Goal: Task Accomplishment & Management: Complete application form

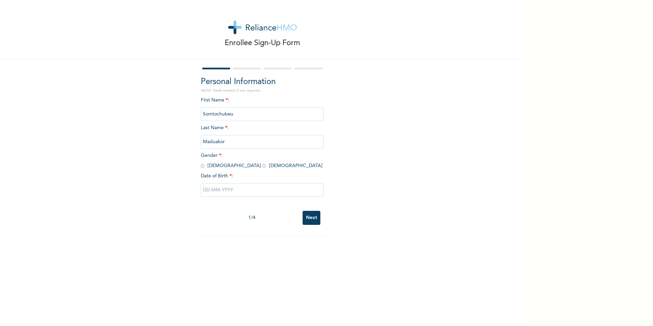
drag, startPoint x: 200, startPoint y: 113, endPoint x: 259, endPoint y: 114, distance: 59.1
click at [259, 114] on input "Somtochukwu" at bounding box center [262, 114] width 123 height 14
drag, startPoint x: 259, startPoint y: 114, endPoint x: 233, endPoint y: 113, distance: 26.7
click at [233, 113] on input "Somtochukwu" at bounding box center [262, 114] width 123 height 14
click at [233, 114] on input "Somtochukwu" at bounding box center [262, 114] width 123 height 14
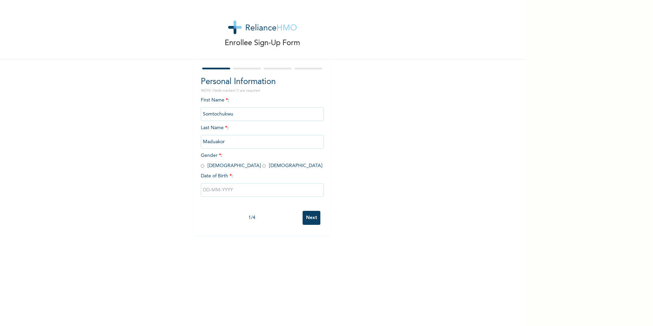
click at [233, 114] on input "Somtochukwu" at bounding box center [262, 114] width 123 height 14
drag, startPoint x: 233, startPoint y: 114, endPoint x: 223, endPoint y: 142, distance: 29.6
click at [223, 142] on input "Maduakor" at bounding box center [262, 142] width 123 height 14
click at [262, 168] on input "radio" at bounding box center [263, 165] width 3 height 6
radio input "true"
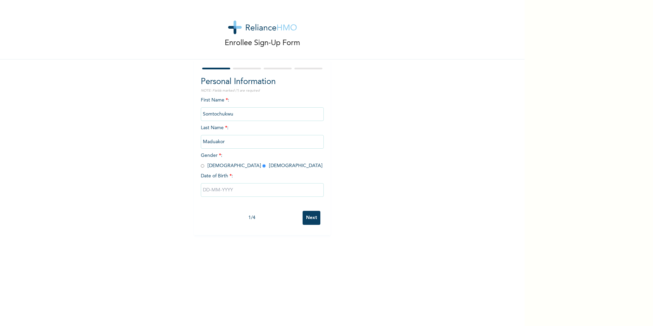
click at [210, 189] on input "text" at bounding box center [262, 190] width 123 height 14
click at [204, 219] on button "button" at bounding box center [208, 217] width 8 height 8
click at [254, 218] on select "January February March April May June July August September October November De…" at bounding box center [248, 217] width 36 height 14
select select "0"
click at [230, 210] on select "January February March April May June July August September October November De…" at bounding box center [248, 217] width 36 height 14
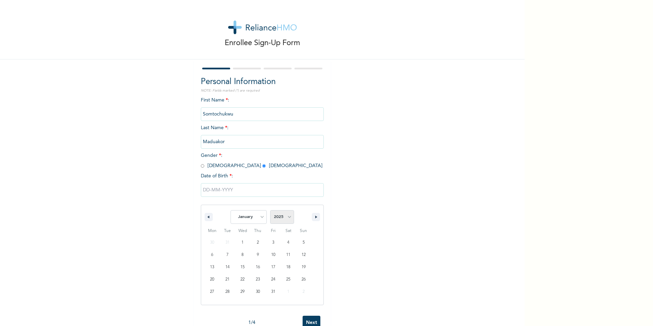
click at [286, 219] on select "2025 2024 2023 2022 2021 2020 2019 2018 2017 2016 2015 2014 2013 2012 2011 2010…" at bounding box center [282, 217] width 24 height 14
select select "2003"
click at [270, 210] on select "2025 2024 2023 2022 2021 2020 2019 2018 2017 2016 2015 2014 2013 2012 2011 2010…" at bounding box center [282, 217] width 24 height 14
type input "[DATE]"
click at [310, 218] on input "Next" at bounding box center [311, 218] width 18 height 14
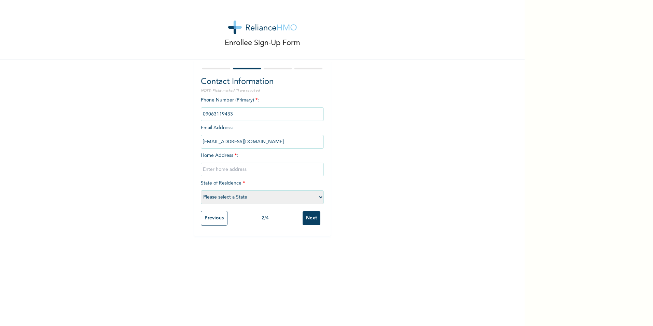
click at [220, 169] on input "text" at bounding box center [262, 169] width 123 height 14
type input "N"
type input "[STREET_ADDRESS][PERSON_NAME]"
click at [254, 196] on select "Please select a State [PERSON_NAME] (FCT) [PERSON_NAME] Ibom [GEOGRAPHIC_DATA] …" at bounding box center [262, 197] width 123 height 14
select select "25"
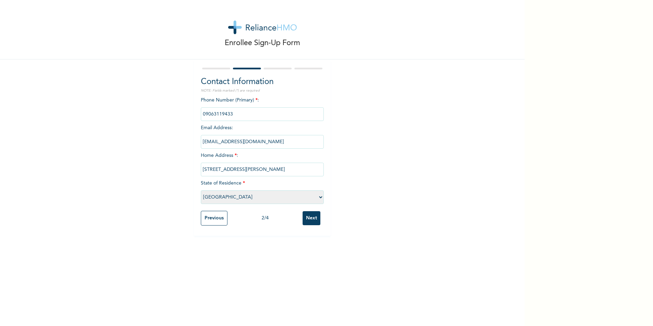
click at [201, 190] on select "Please select a State [PERSON_NAME] (FCT) [PERSON_NAME] Ibom [GEOGRAPHIC_DATA] …" at bounding box center [262, 197] width 123 height 14
click at [303, 217] on input "Next" at bounding box center [311, 218] width 18 height 14
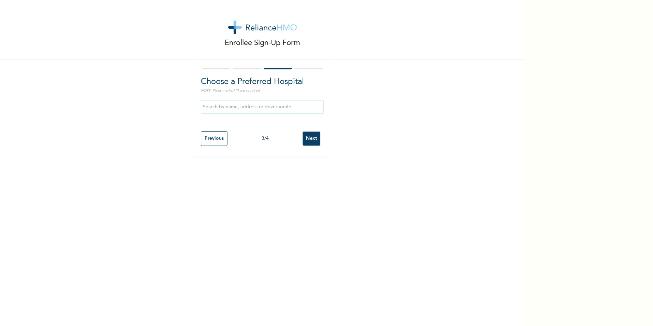
click at [233, 106] on input "text" at bounding box center [262, 107] width 123 height 14
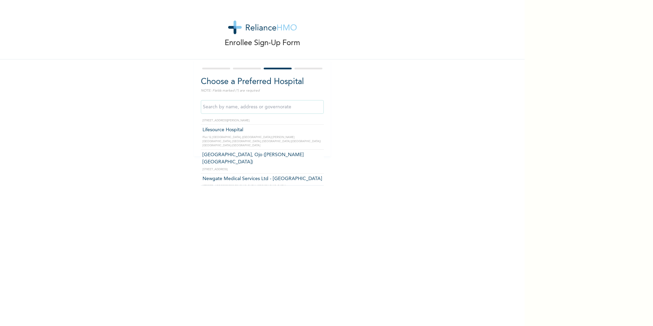
scroll to position [205, 0]
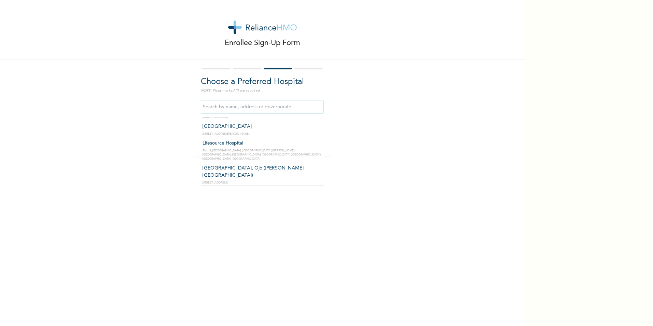
drag, startPoint x: 238, startPoint y: 108, endPoint x: 240, endPoint y: 100, distance: 8.8
click at [238, 107] on input "text" at bounding box center [262, 107] width 123 height 14
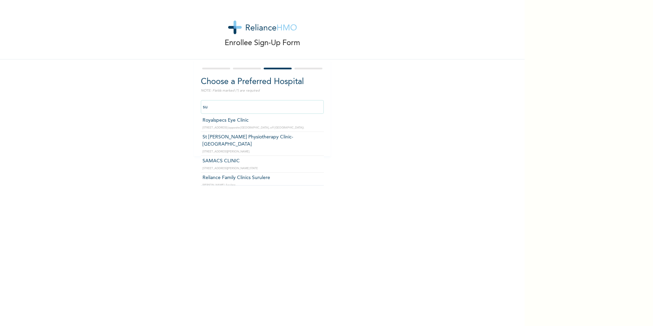
type input "s"
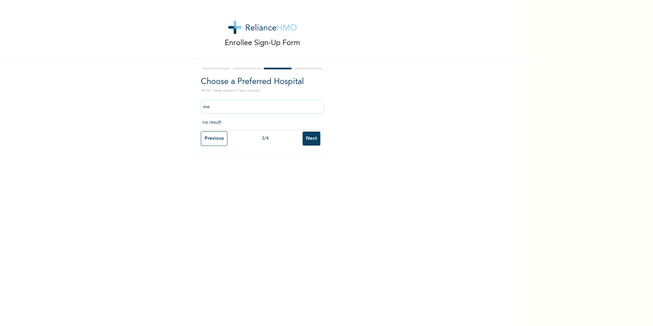
type input "m"
type input "s"
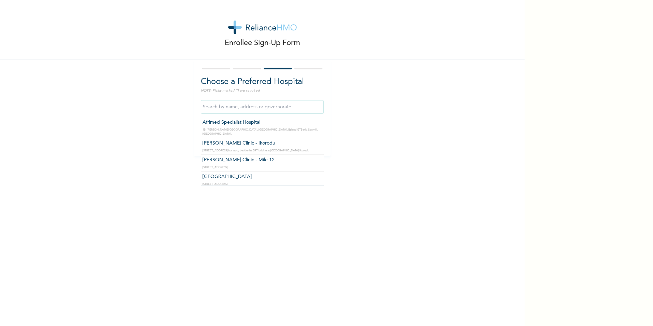
click at [270, 105] on input "text" at bounding box center [262, 107] width 123 height 14
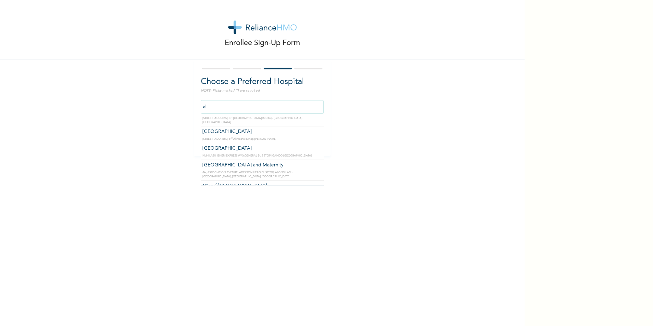
type input "a"
type input "[GEOGRAPHIC_DATA]"
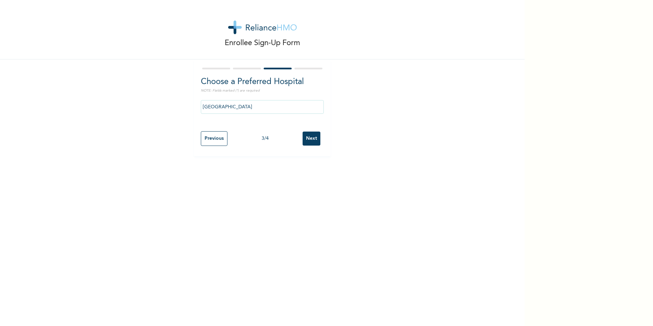
click at [313, 137] on input "Next" at bounding box center [311, 138] width 18 height 14
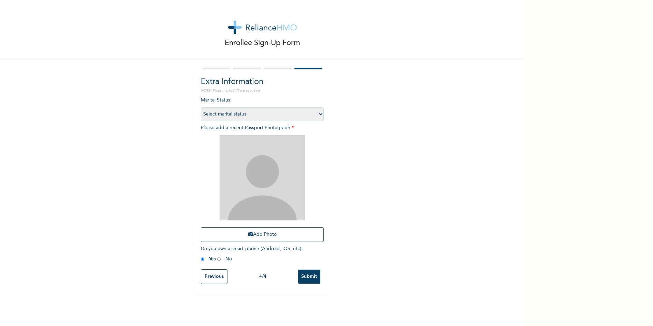
click at [223, 114] on select "Select marital status [DEMOGRAPHIC_DATA] Married [DEMOGRAPHIC_DATA] Widow/[DEMO…" at bounding box center [262, 114] width 123 height 14
select select "1"
click at [201, 107] on select "Select marital status [DEMOGRAPHIC_DATA] Married [DEMOGRAPHIC_DATA] Widow/[DEMO…" at bounding box center [262, 114] width 123 height 14
click at [394, 304] on div "Enrollee Sign-Up Form Extra Information NOTE: Fields marked (*) are required Ma…" at bounding box center [262, 163] width 524 height 326
click at [276, 232] on button "Add Photo" at bounding box center [262, 234] width 123 height 15
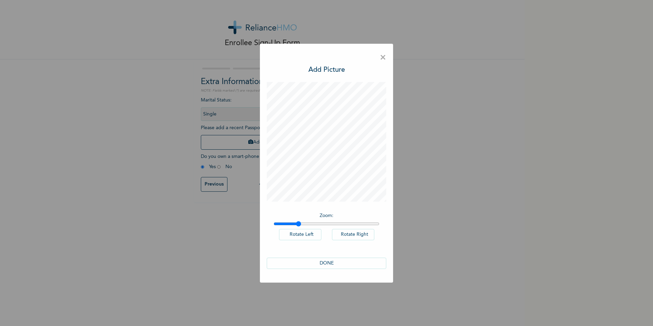
type input "1"
drag, startPoint x: 274, startPoint y: 224, endPoint x: 220, endPoint y: 218, distance: 54.9
click at [273, 221] on input "range" at bounding box center [326, 223] width 106 height 5
click at [341, 233] on button "Rotate Right" at bounding box center [353, 234] width 42 height 11
click at [296, 234] on button "Rotate Left" at bounding box center [300, 234] width 42 height 11
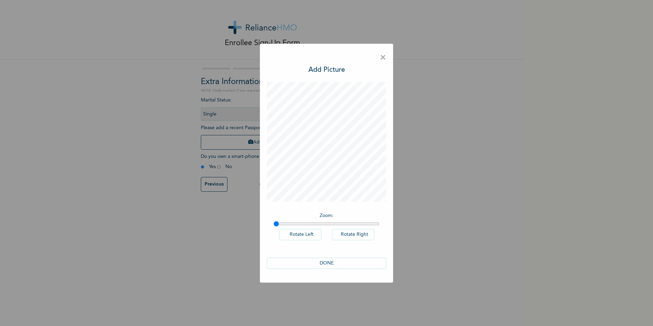
click at [313, 263] on button "DONE" at bounding box center [326, 262] width 119 height 11
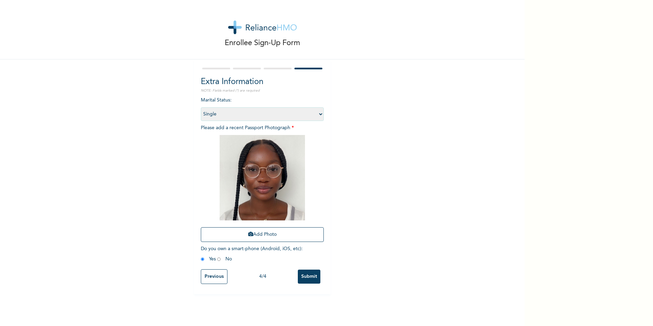
click at [301, 278] on input "Submit" at bounding box center [309, 276] width 23 height 14
